Goal: Transaction & Acquisition: Download file/media

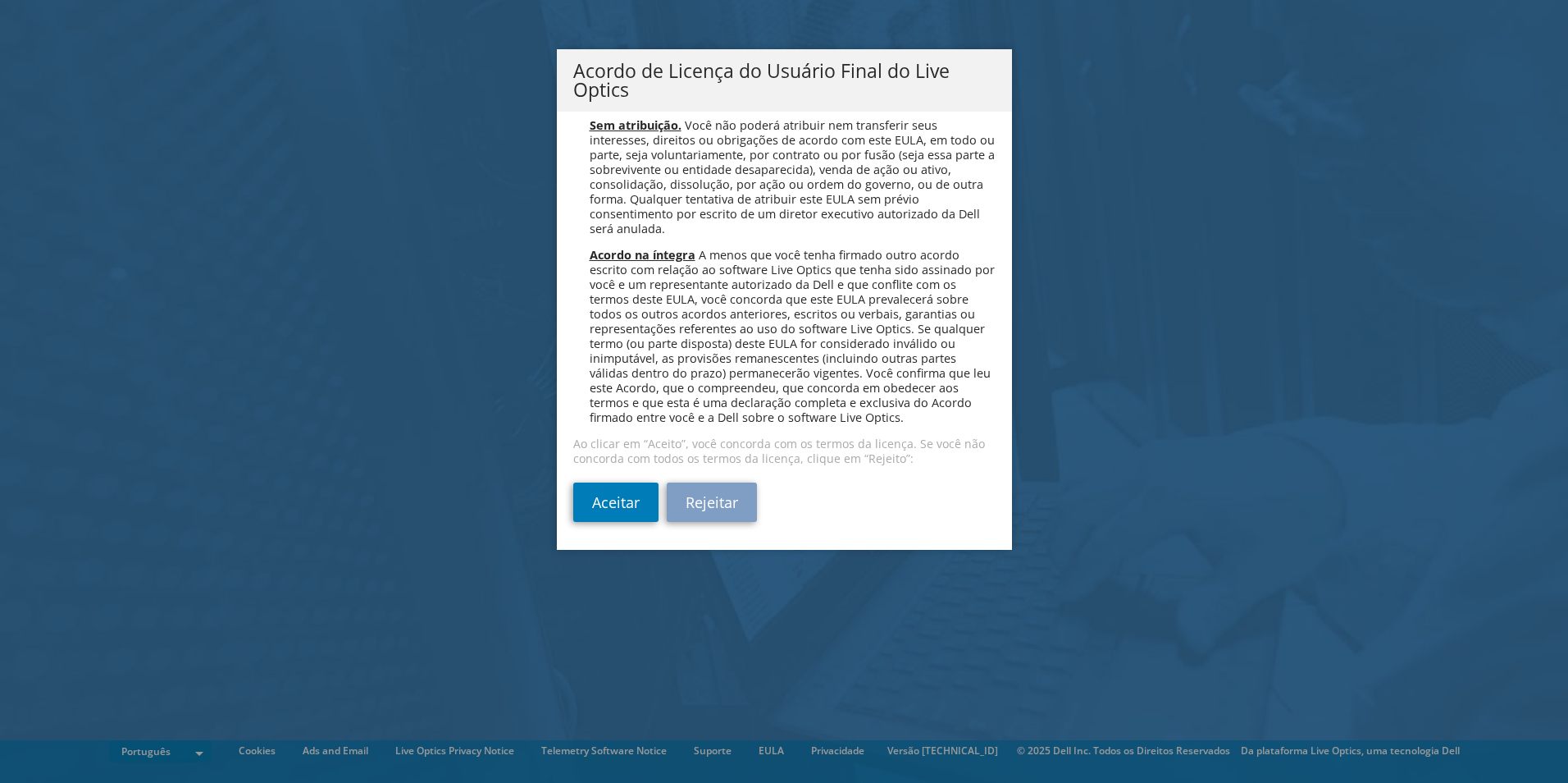
scroll to position [6560, 0]
click at [612, 496] on link "Aceitar" at bounding box center [615, 502] width 85 height 40
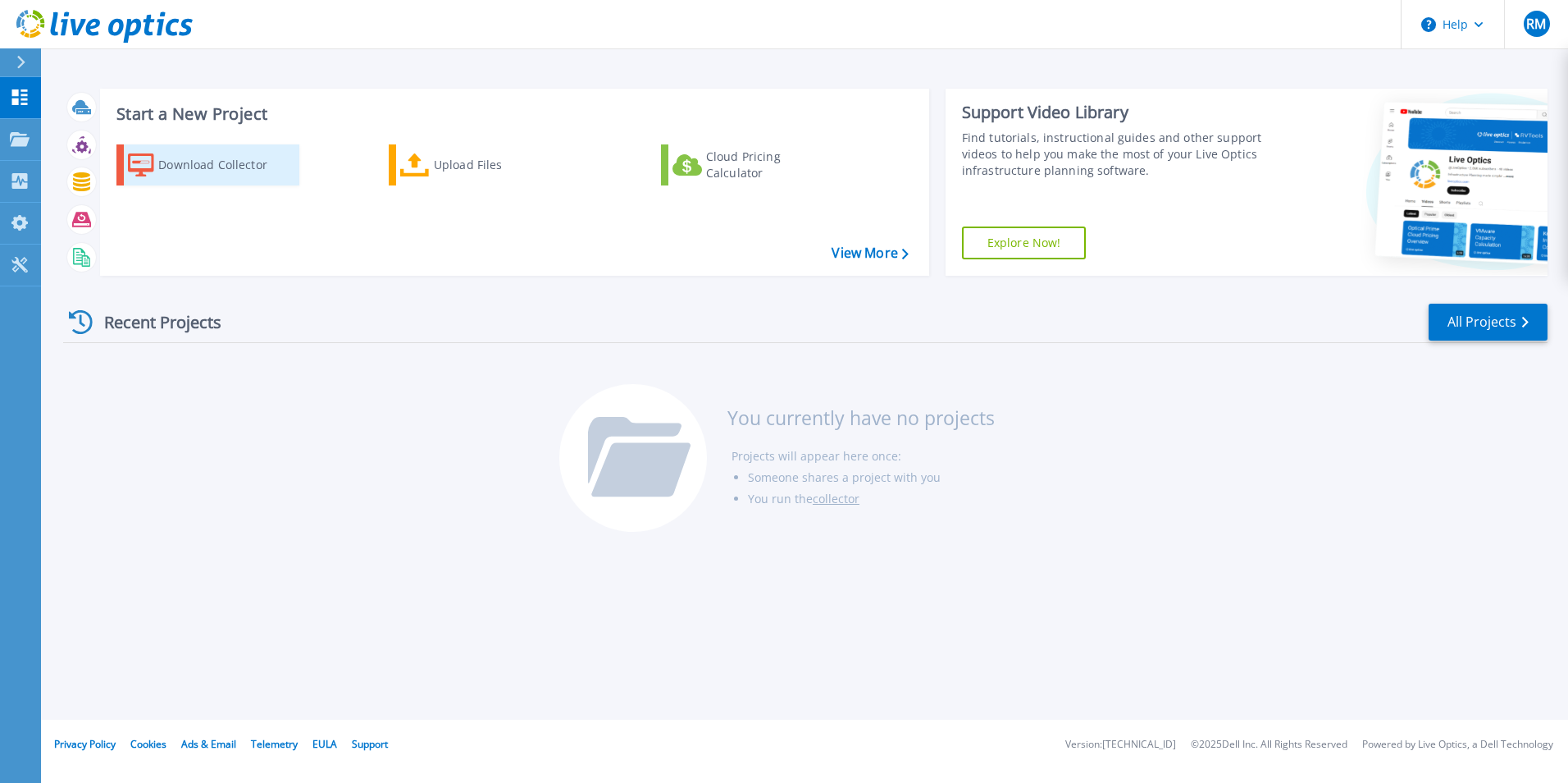
click at [206, 162] on div "Download Collector" at bounding box center [224, 164] width 132 height 32
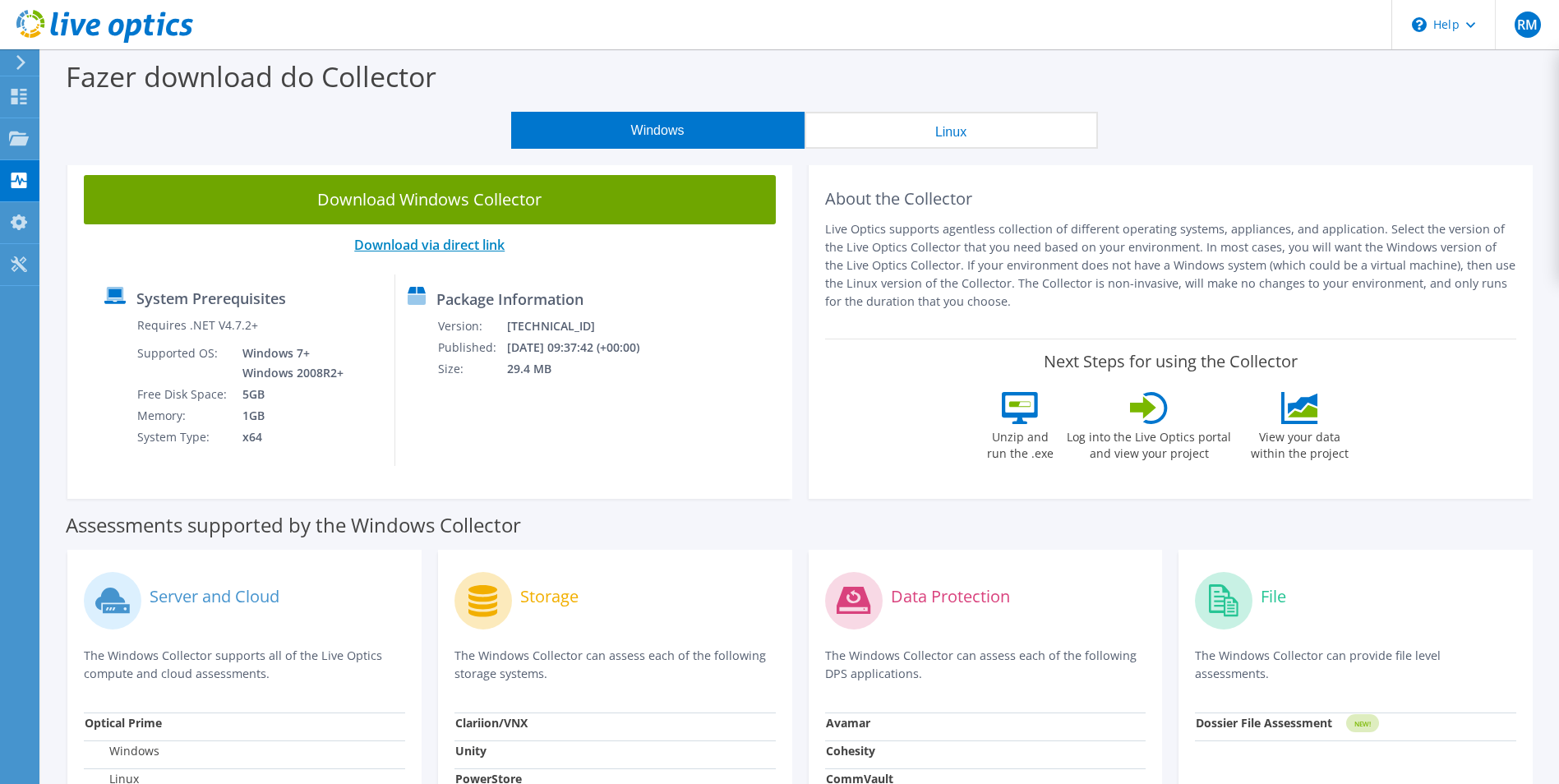
click at [453, 243] on link "Download via direct link" at bounding box center [429, 244] width 150 height 18
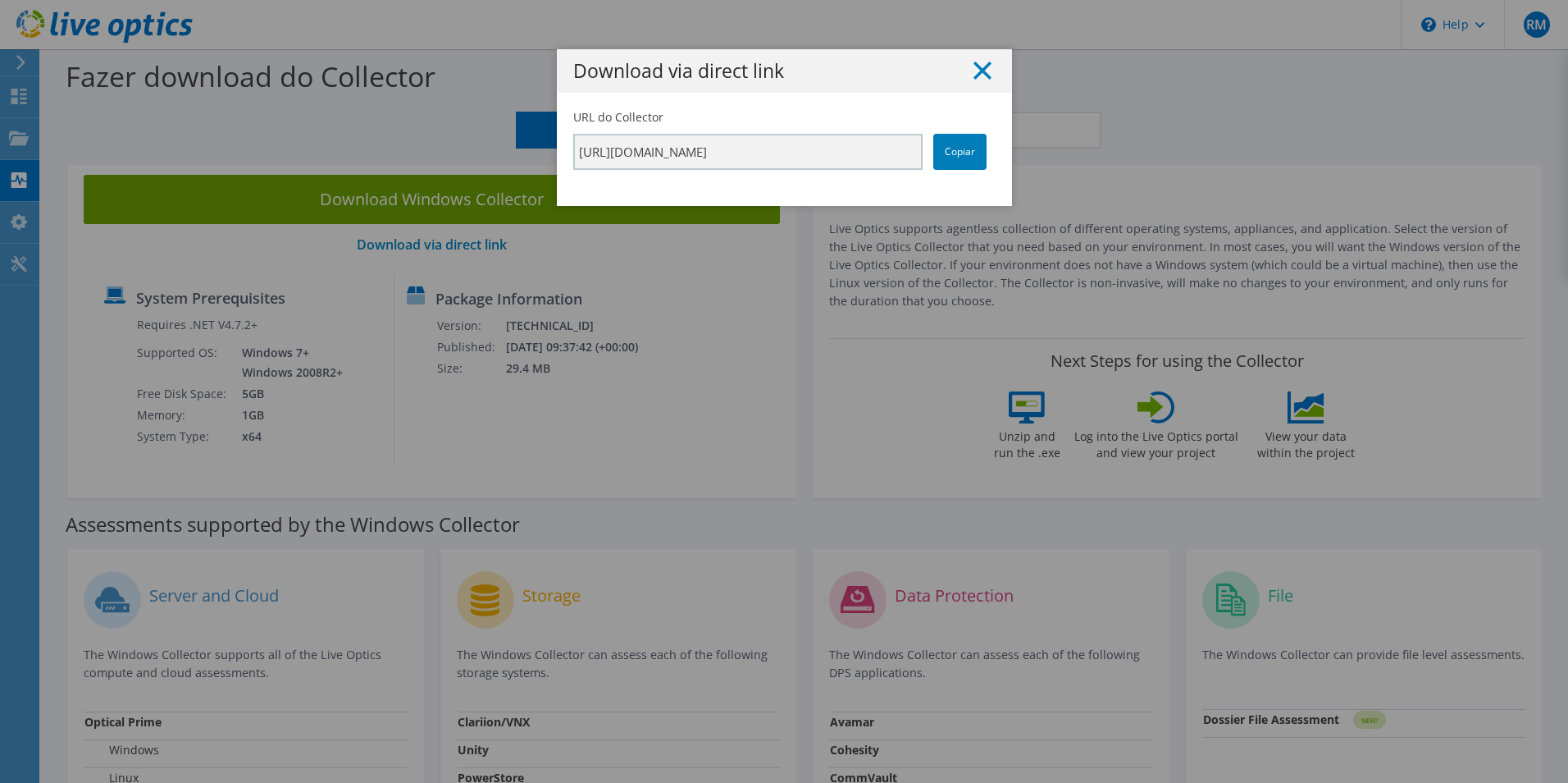
click at [976, 70] on line at bounding box center [983, 70] width 17 height 17
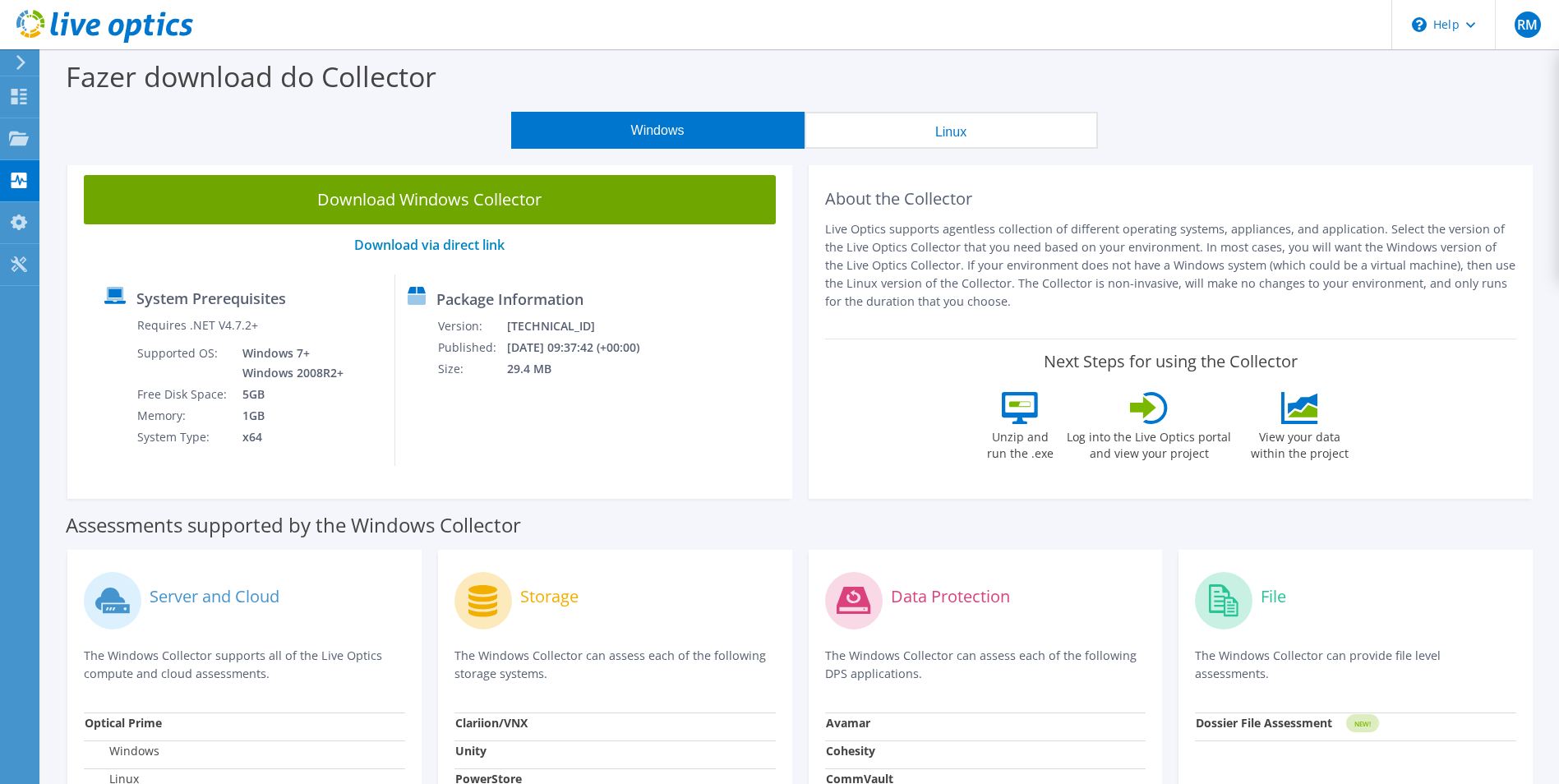
click at [882, 466] on div "Next Steps for using the Collector Unzip and run the .exe Log into the Live Opt…" at bounding box center [1171, 410] width 692 height 144
